Goal: Task Accomplishment & Management: Complete application form

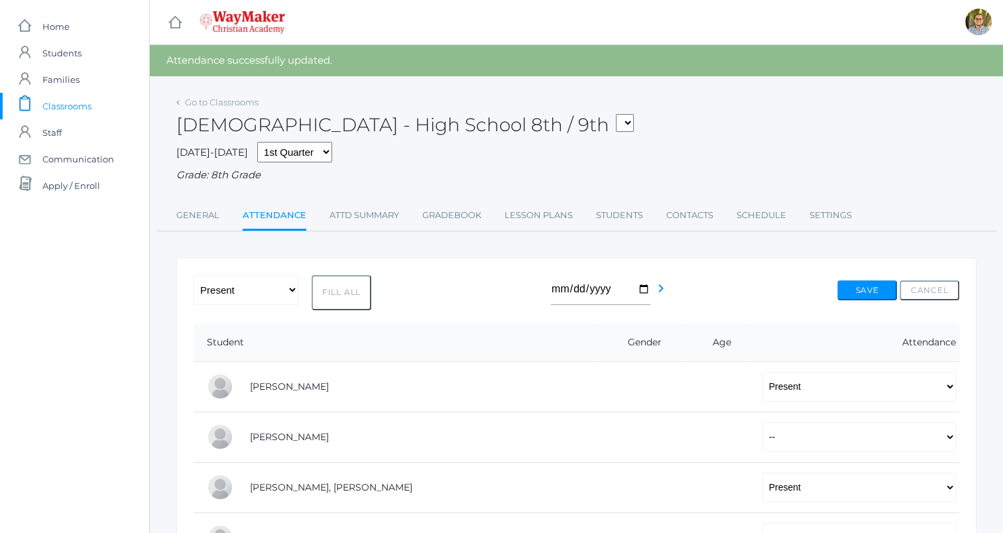
click at [66, 107] on span "Classrooms" at bounding box center [66, 106] width 49 height 27
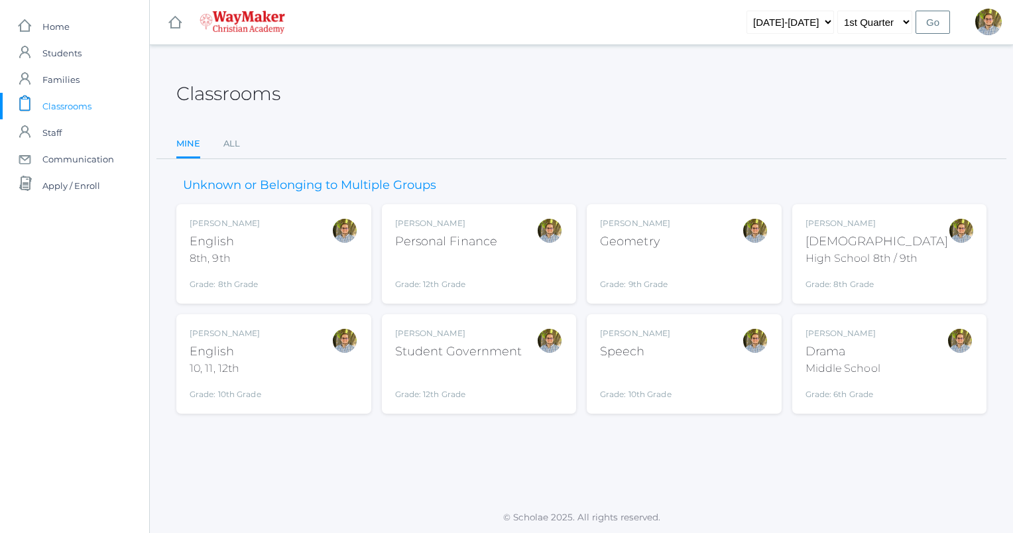
click at [260, 256] on div "Kylen Braileanu English 8th, 9th Grade: 8th Grade 08ENGLISH" at bounding box center [274, 253] width 168 height 73
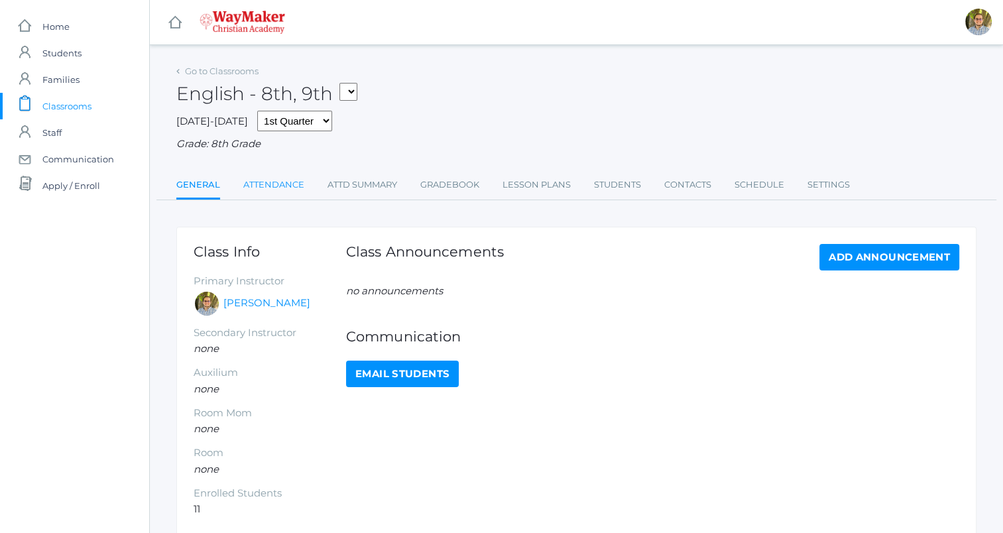
click at [277, 190] on link "Attendance" at bounding box center [273, 185] width 61 height 27
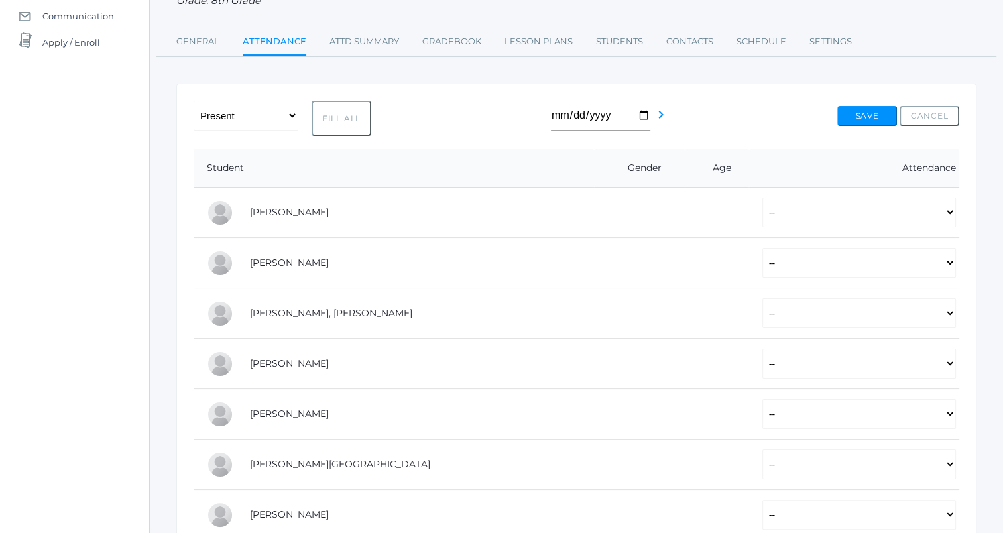
scroll to position [148, 0]
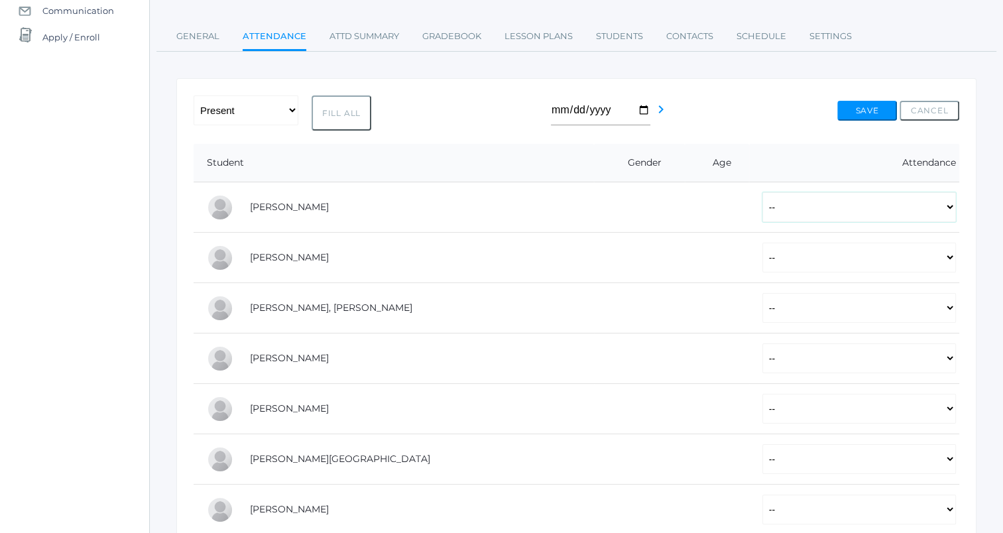
click at [779, 200] on select "-- Present Tardy Excused Tardy Unexcused Absent Excused Absent Unexcused" at bounding box center [859, 207] width 194 height 30
select select "P"
click at [762, 192] on select "-- Present Tardy Excused Tardy Unexcused Absent Excused Absent Unexcused" at bounding box center [859, 207] width 194 height 30
click at [798, 255] on select "-- Present Tardy Excused Tardy Unexcused Absent Excused Absent Unexcused" at bounding box center [859, 258] width 194 height 30
select select "AE"
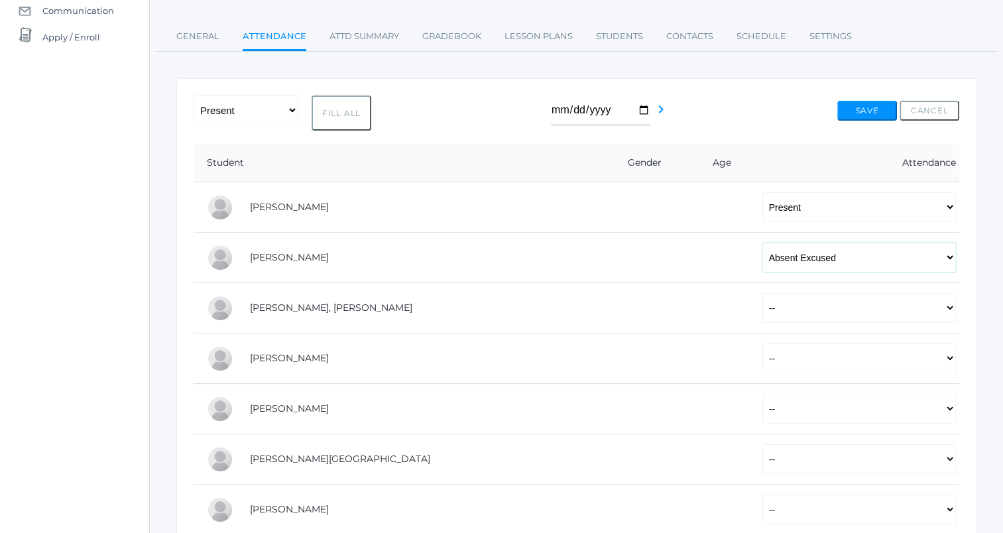
click at [762, 243] on select "-- Present Tardy Excused Tardy Unexcused Absent Excused Absent Unexcused" at bounding box center [859, 258] width 194 height 30
click at [762, 304] on select "-- Present Tardy Excused Tardy Unexcused Absent Excused Absent Unexcused" at bounding box center [859, 308] width 194 height 30
select select "P"
click at [762, 293] on select "-- Present Tardy Excused Tardy Unexcused Absent Excused Absent Unexcused" at bounding box center [859, 308] width 194 height 30
click at [762, 353] on select "-- Present Tardy Excused Tardy Unexcused Absent Excused Absent Unexcused" at bounding box center [859, 358] width 194 height 30
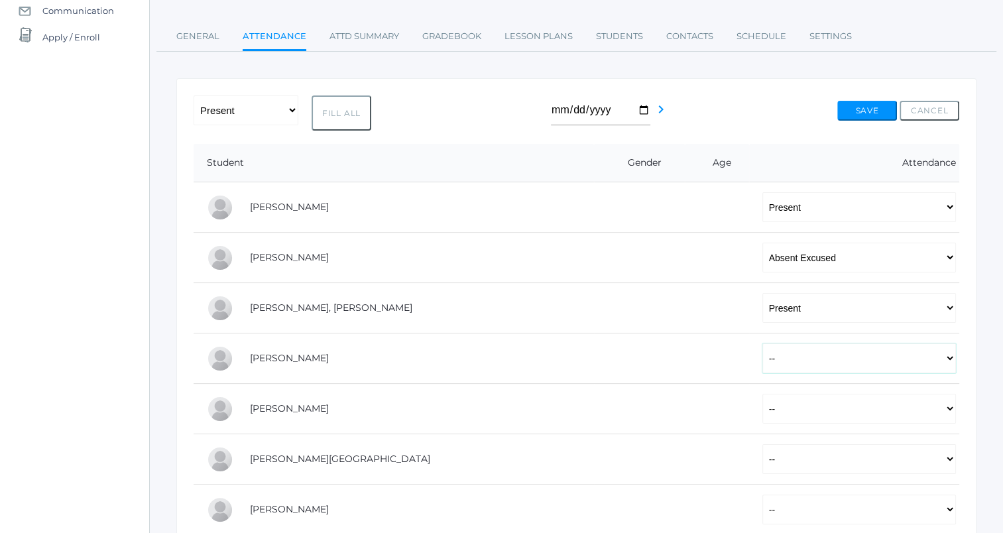
select select "P"
click at [762, 343] on select "-- Present Tardy Excused Tardy Unexcused Absent Excused Absent Unexcused" at bounding box center [859, 358] width 194 height 30
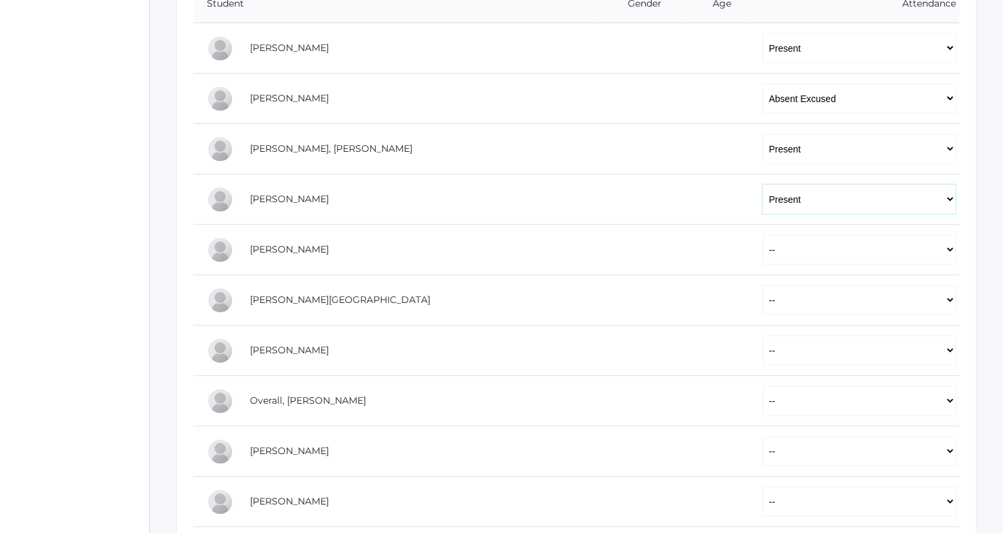
scroll to position [310, 0]
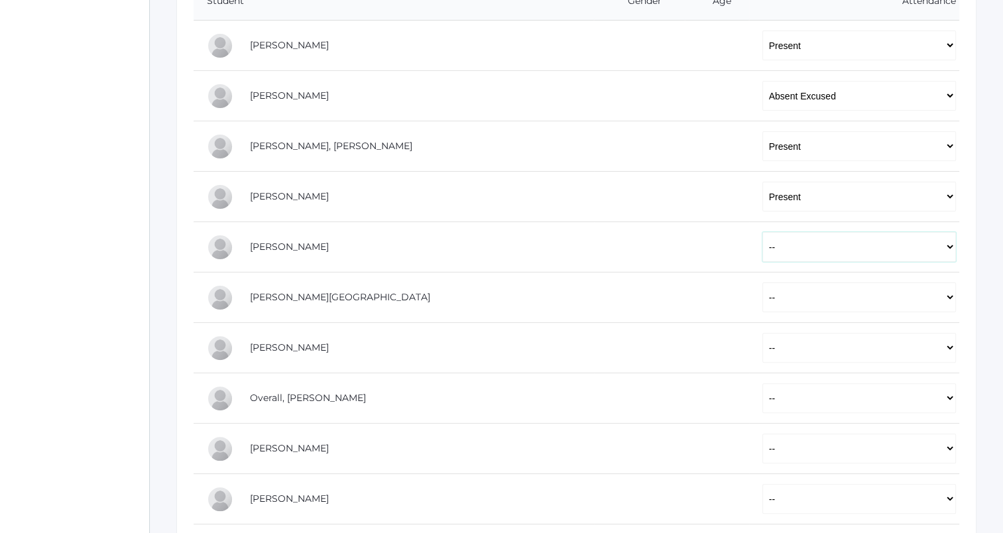
click at [762, 253] on select "-- Present Tardy Excused Tardy Unexcused Absent Excused Absent Unexcused" at bounding box center [859, 247] width 194 height 30
select select "P"
click at [762, 232] on select "-- Present Tardy Excused Tardy Unexcused Absent Excused Absent Unexcused" at bounding box center [859, 247] width 194 height 30
click at [762, 293] on select "-- Present Tardy Excused Tardy Unexcused Absent Excused Absent Unexcused" at bounding box center [859, 297] width 194 height 30
select select "P"
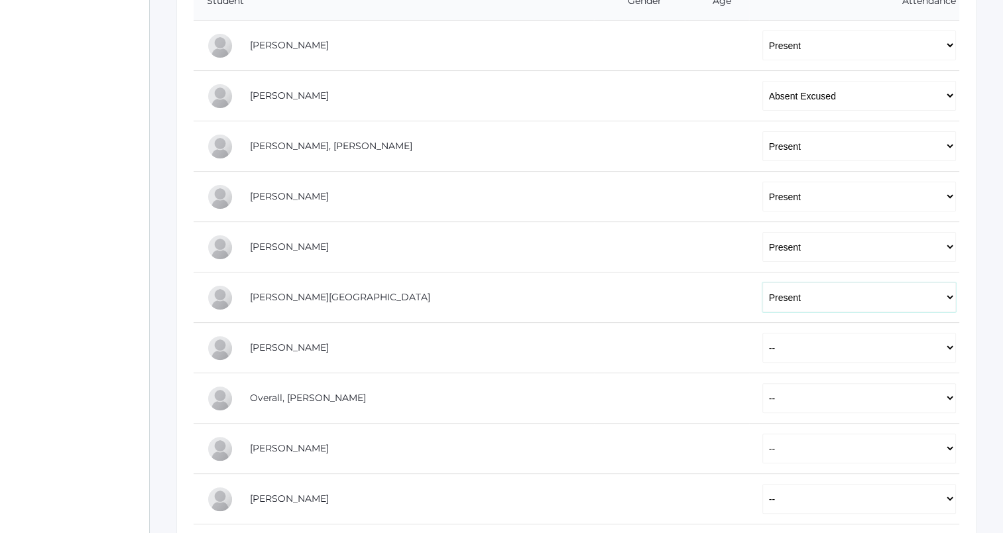
click at [762, 282] on select "-- Present Tardy Excused Tardy Unexcused Absent Excused Absent Unexcused" at bounding box center [859, 297] width 194 height 30
click at [762, 347] on select "-- Present Tardy Excused Tardy Unexcused Absent Excused Absent Unexcused" at bounding box center [859, 348] width 194 height 30
select select "P"
click at [762, 333] on select "-- Present Tardy Excused Tardy Unexcused Absent Excused Absent Unexcused" at bounding box center [859, 348] width 194 height 30
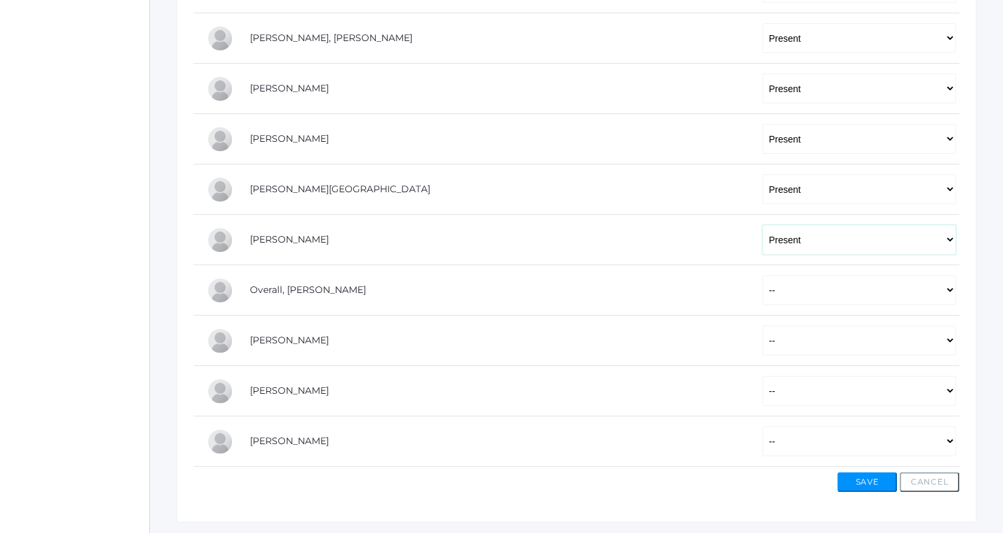
scroll to position [423, 0]
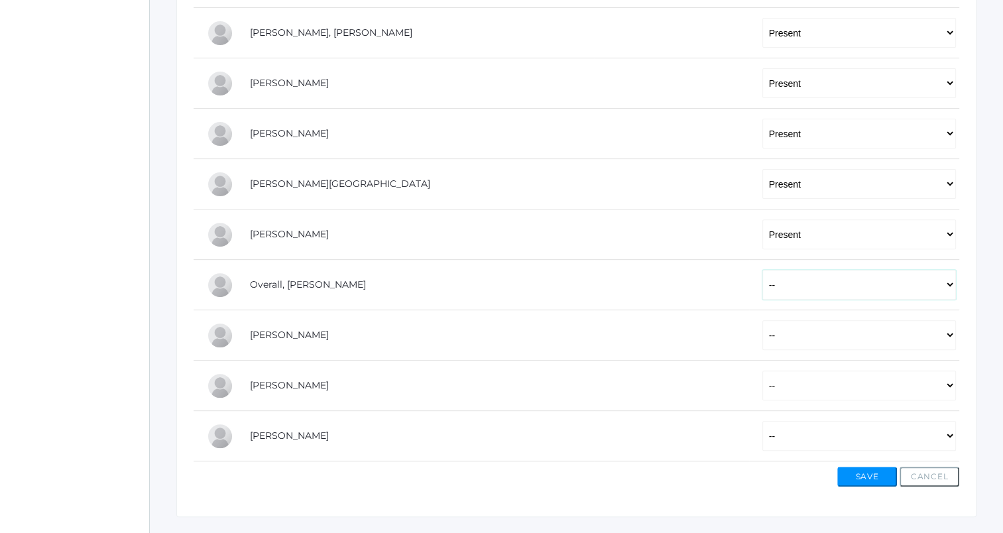
click at [762, 281] on select "-- Present Tardy Excused Tardy Unexcused Absent Excused Absent Unexcused" at bounding box center [859, 285] width 194 height 30
select select "P"
click at [762, 270] on select "-- Present Tardy Excused Tardy Unexcused Absent Excused Absent Unexcused" at bounding box center [859, 285] width 194 height 30
click at [762, 342] on select "-- Present Tardy Excused Tardy Unexcused Absent Excused Absent Unexcused" at bounding box center [859, 335] width 194 height 30
select select "P"
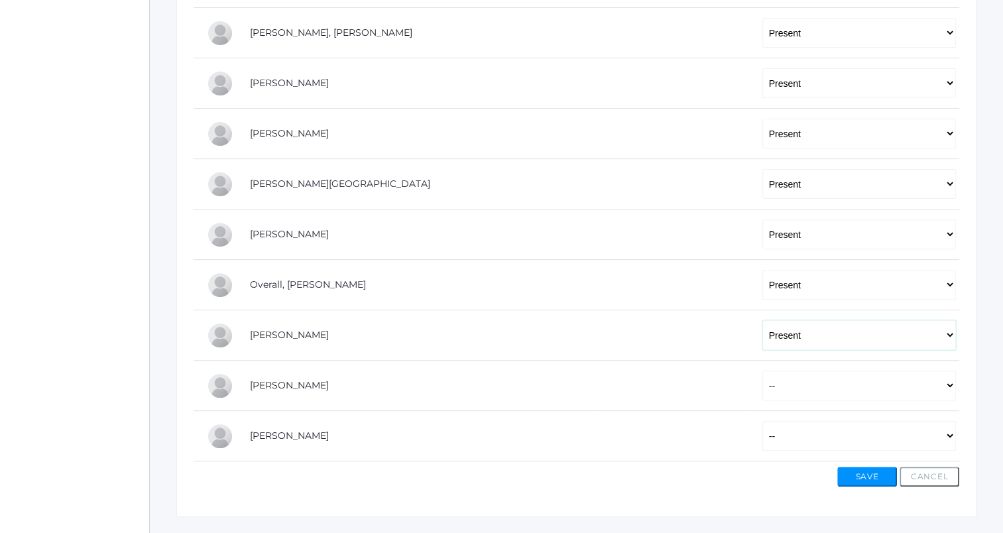
click at [762, 320] on select "-- Present Tardy Excused Tardy Unexcused Absent Excused Absent Unexcused" at bounding box center [859, 335] width 194 height 30
click at [762, 388] on select "-- Present Tardy Excused Tardy Unexcused Absent Excused Absent Unexcused" at bounding box center [859, 385] width 194 height 30
select select "P"
click at [762, 370] on select "-- Present Tardy Excused Tardy Unexcused Absent Excused Absent Unexcused" at bounding box center [859, 385] width 194 height 30
click at [762, 427] on select "-- Present Tardy Excused Tardy Unexcused Absent Excused Absent Unexcused" at bounding box center [859, 436] width 194 height 30
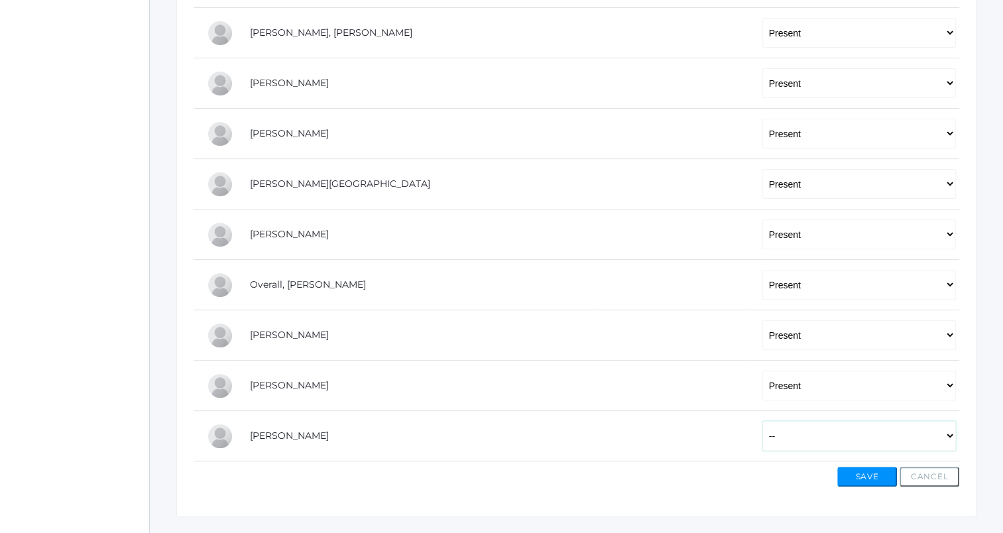
select select "P"
click at [762, 421] on select "-- Present Tardy Excused Tardy Unexcused Absent Excused Absent Unexcused" at bounding box center [859, 436] width 194 height 30
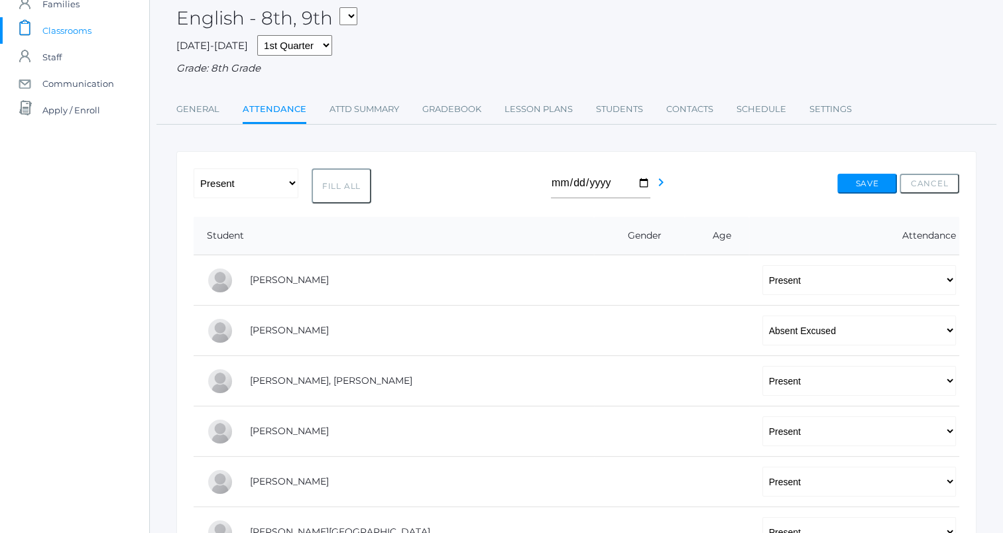
scroll to position [69, 0]
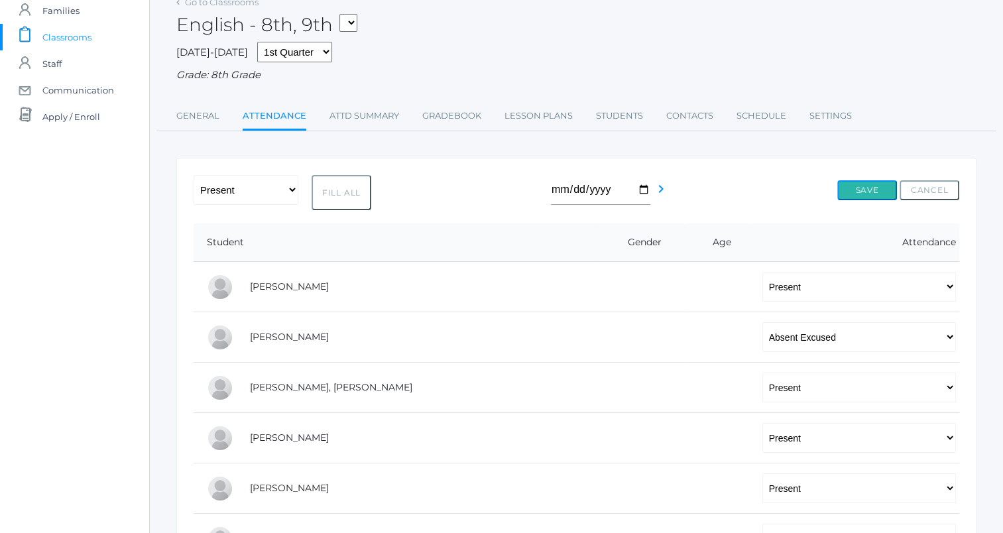
click at [846, 197] on button "Save" at bounding box center [867, 190] width 60 height 20
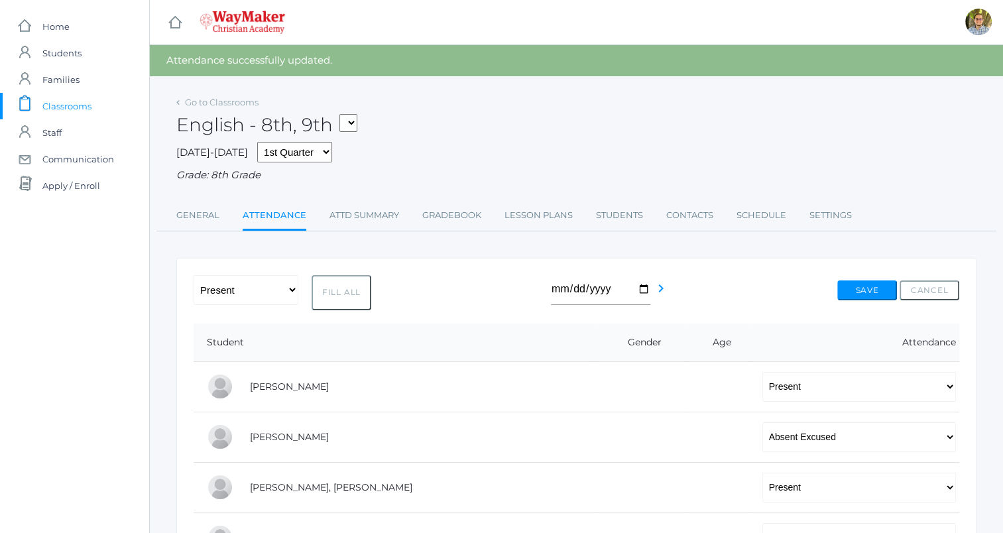
click at [68, 106] on span "Classrooms" at bounding box center [66, 106] width 49 height 27
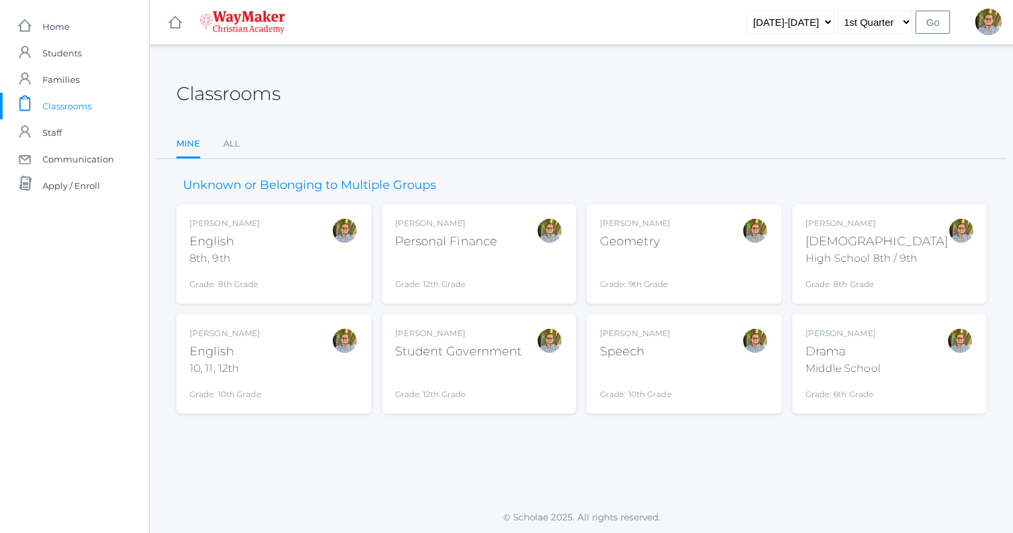
click at [871, 253] on div "High School 8th / 9th" at bounding box center [876, 259] width 143 height 16
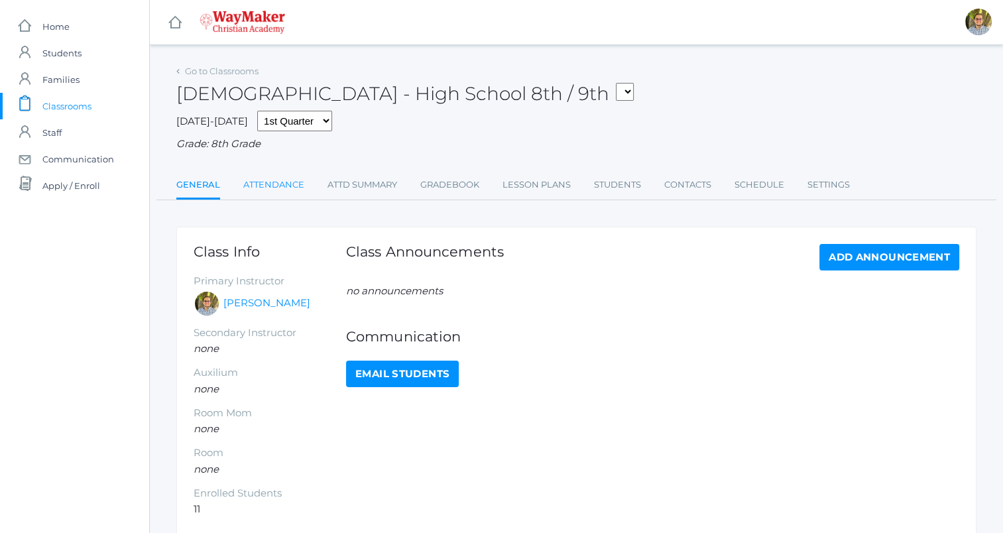
click at [272, 189] on link "Attendance" at bounding box center [273, 185] width 61 height 27
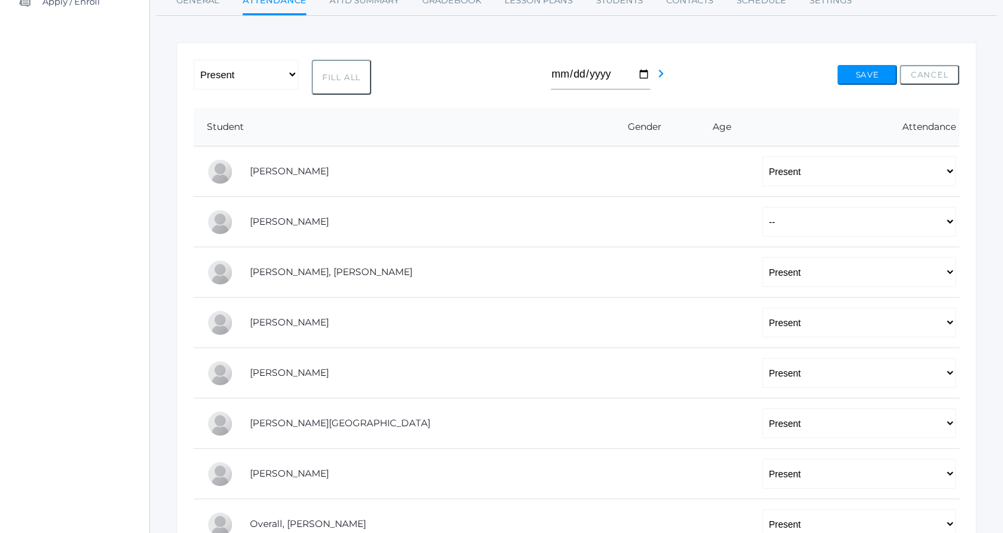
scroll to position [186, 0]
click at [898, 218] on select "-- Present Tardy Excused Tardy Unexcused Absent Excused Absent Unexcused" at bounding box center [859, 220] width 194 height 30
select select "AE"
click at [762, 205] on select "-- Present Tardy Excused Tardy Unexcused Absent Excused Absent Unexcused" at bounding box center [859, 220] width 194 height 30
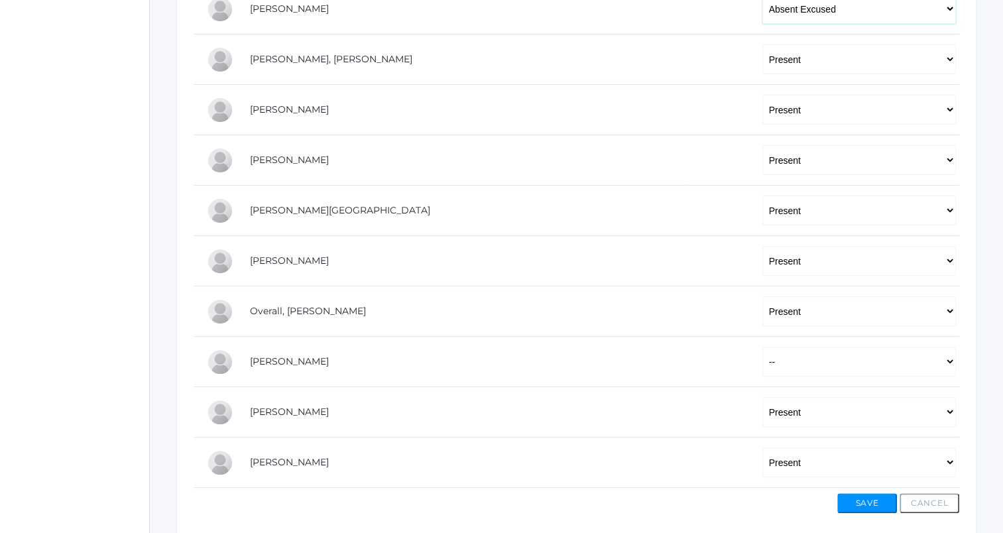
scroll to position [453, 0]
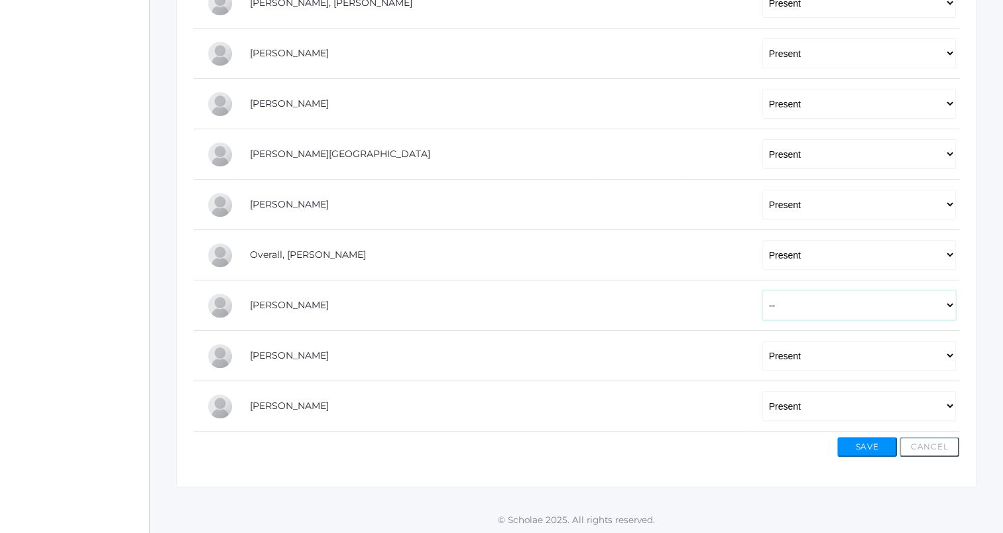
click at [784, 305] on select "-- Present Tardy Excused Tardy Unexcused Absent Excused Absent Unexcused" at bounding box center [859, 305] width 194 height 30
select select "P"
click at [762, 290] on select "-- Present Tardy Excused Tardy Unexcused Absent Excused Absent Unexcused" at bounding box center [859, 305] width 194 height 30
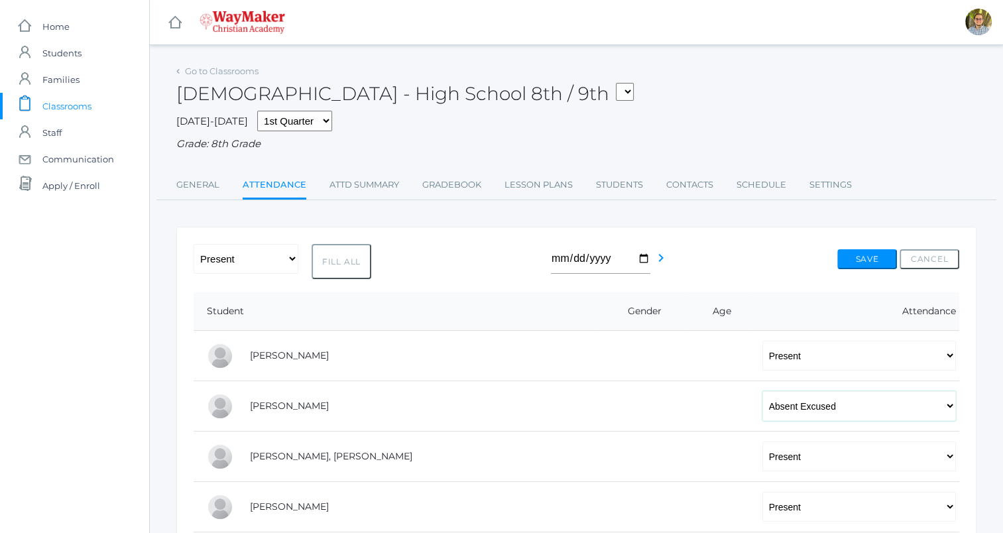
click at [840, 416] on select "-- Present Tardy Excused Tardy Unexcused Absent Excused Absent Unexcused" at bounding box center [859, 406] width 194 height 30
select select "AU"
click at [762, 391] on select "-- Present Tardy Excused Tardy Unexcused Absent Excused Absent Unexcused" at bounding box center [859, 406] width 194 height 30
click at [867, 262] on button "Save" at bounding box center [867, 259] width 60 height 20
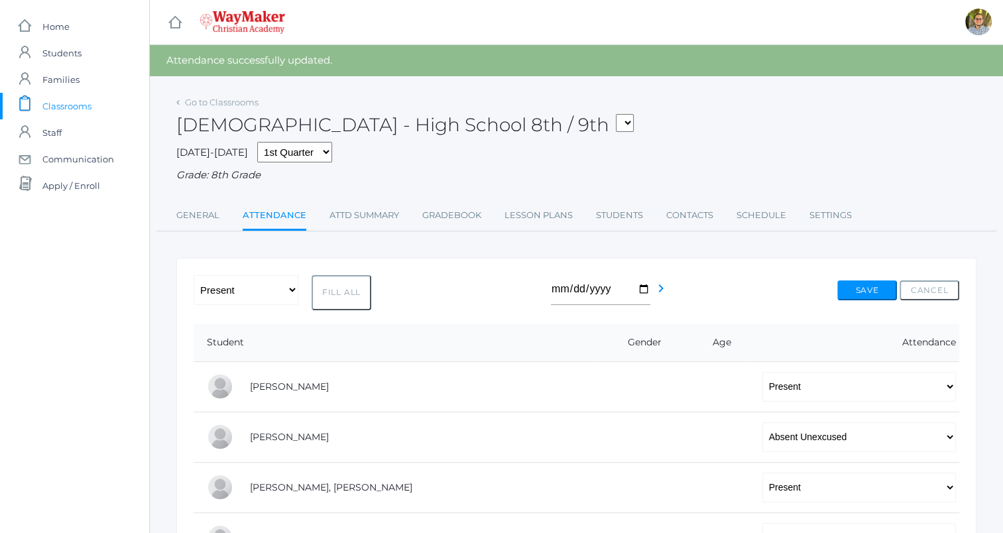
click at [56, 100] on span "Classrooms" at bounding box center [66, 106] width 49 height 27
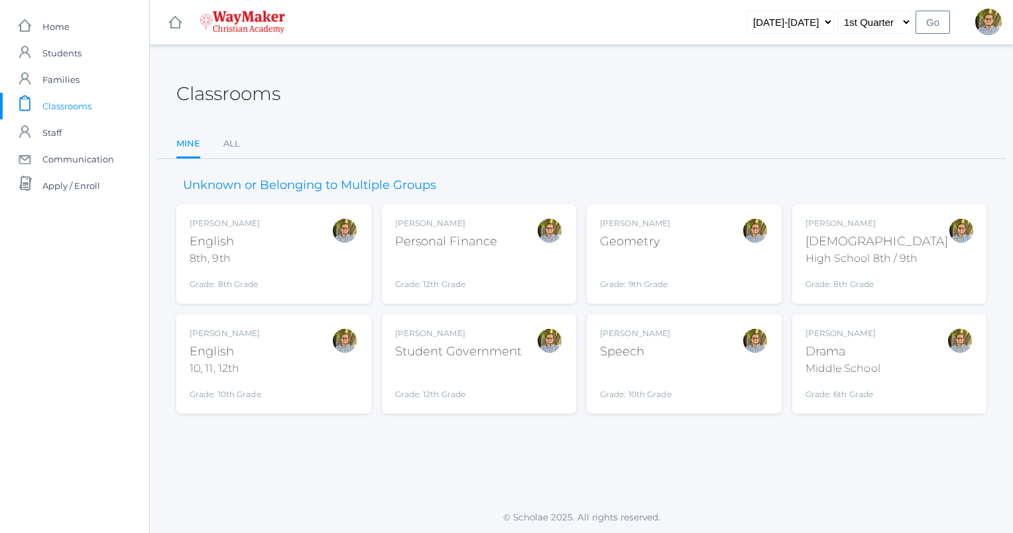
click at [286, 260] on div "Kylen Braileanu English 8th, 9th Grade: 8th Grade 08ENGLISH" at bounding box center [274, 253] width 168 height 73
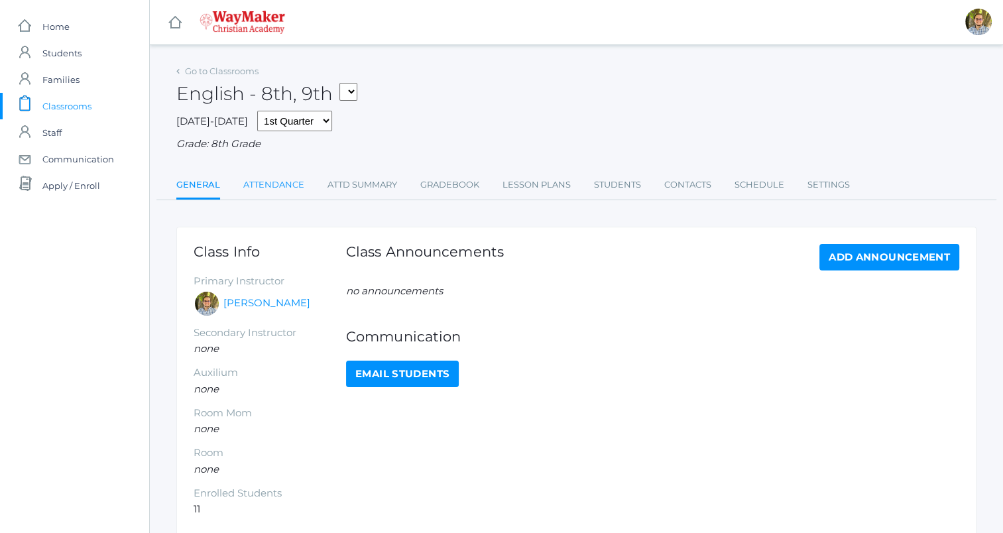
click at [295, 190] on link "Attendance" at bounding box center [273, 185] width 61 height 27
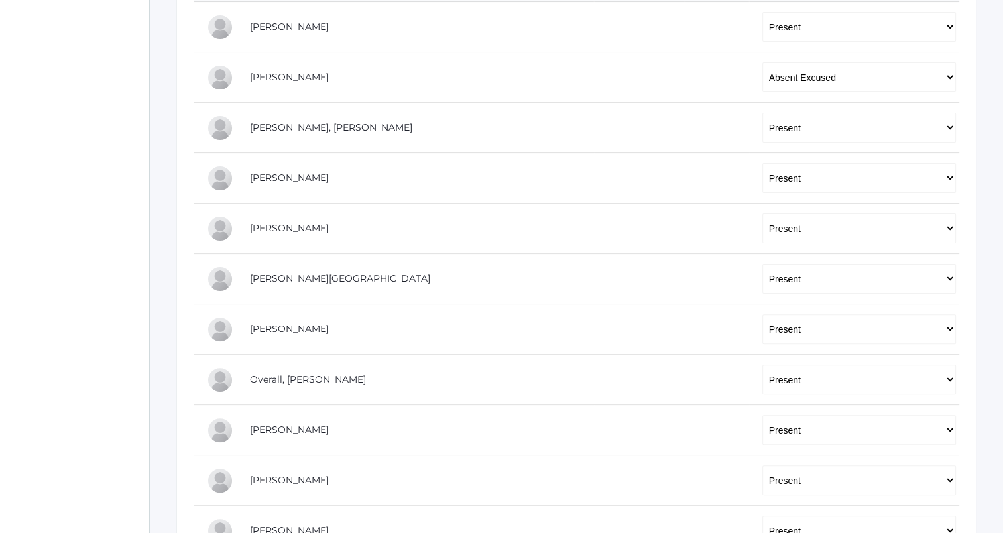
scroll to position [333, 0]
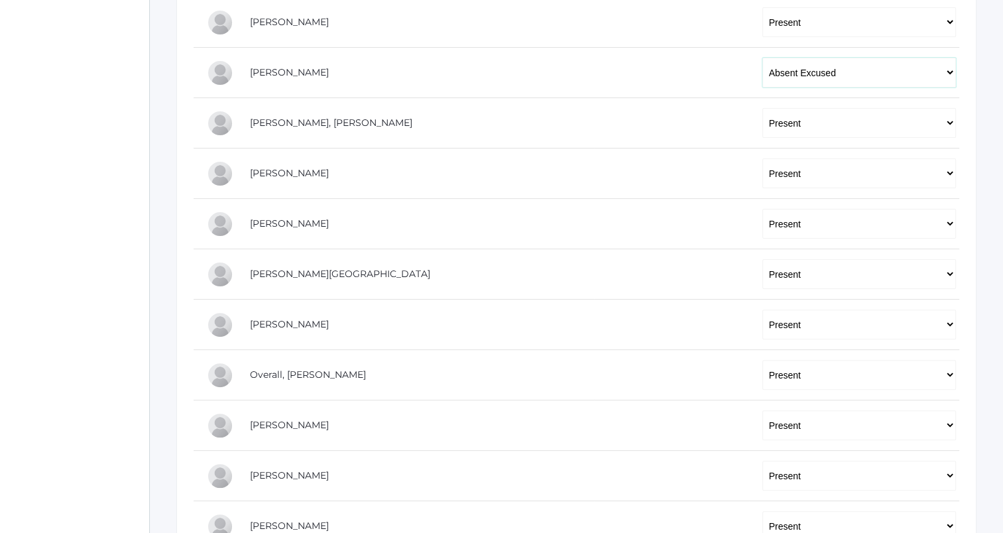
click at [818, 61] on select "-- Present Tardy Excused Tardy Unexcused Absent Excused Absent Unexcused" at bounding box center [859, 73] width 194 height 30
select select "AU"
click at [762, 58] on select "-- Present Tardy Excused Tardy Unexcused Absent Excused Absent Unexcused" at bounding box center [859, 73] width 194 height 30
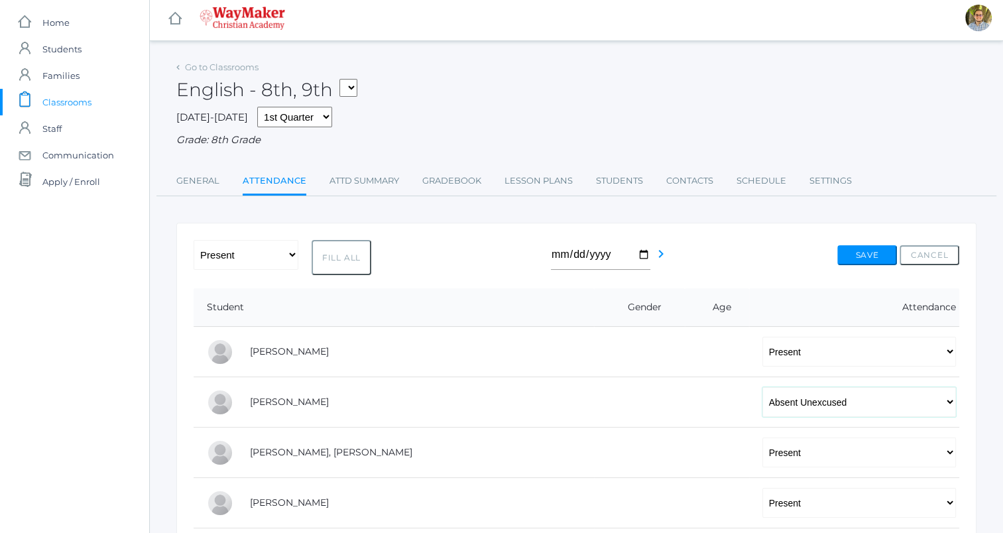
scroll to position [0, 0]
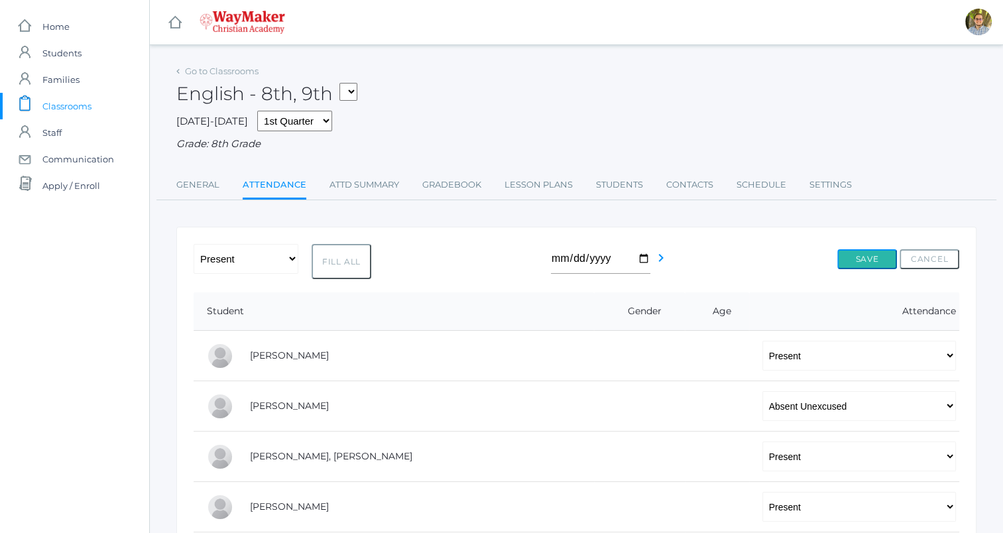
click at [878, 253] on button "Save" at bounding box center [867, 259] width 60 height 20
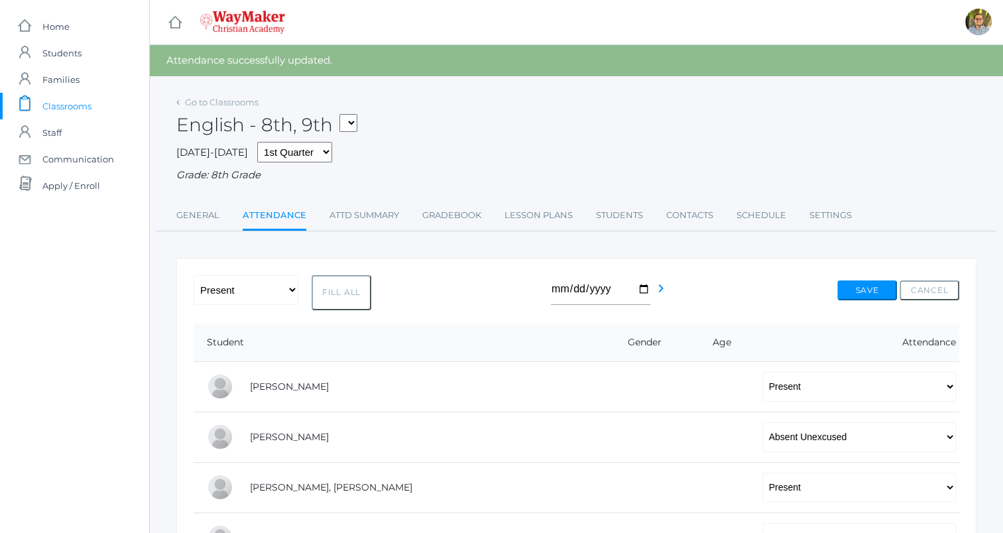
click at [72, 104] on span "Classrooms" at bounding box center [66, 106] width 49 height 27
